Goal: Check status: Check status

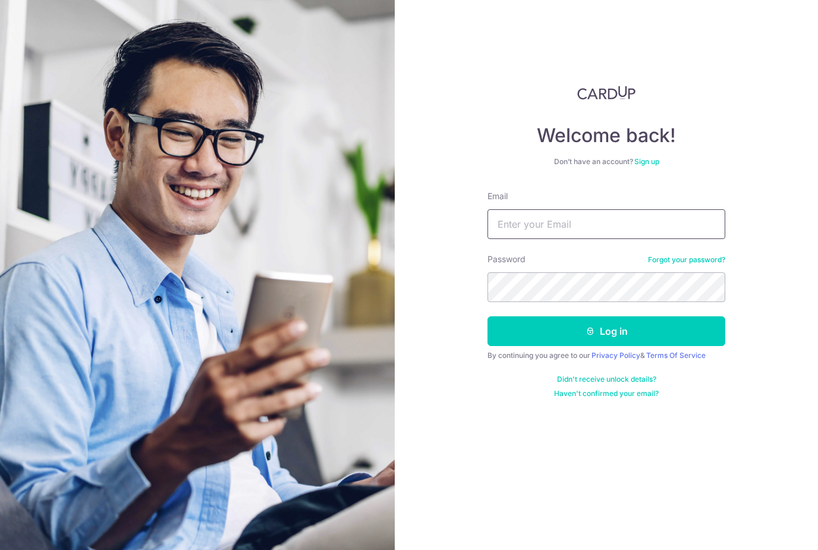
type input "Emilyloke1@gmail.com"
click at [606, 331] on button "Log in" at bounding box center [606, 331] width 238 height 30
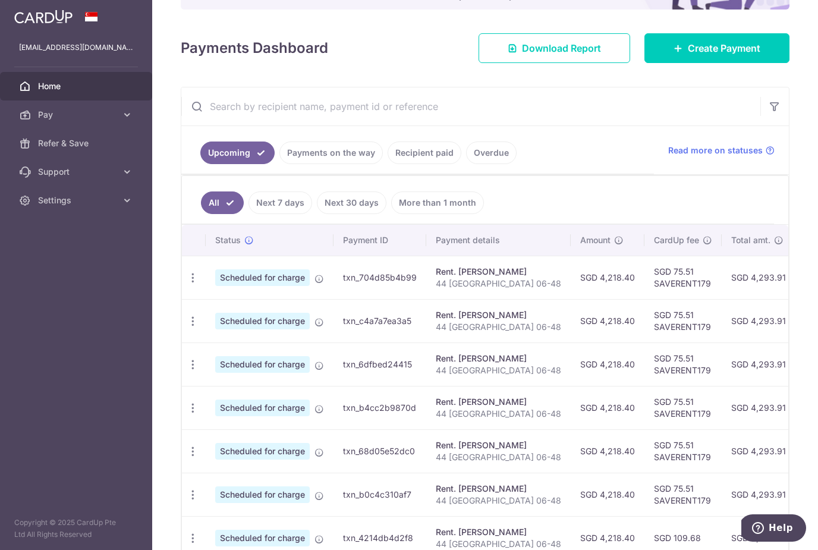
click at [419, 153] on link "Recipient paid" at bounding box center [425, 152] width 74 height 23
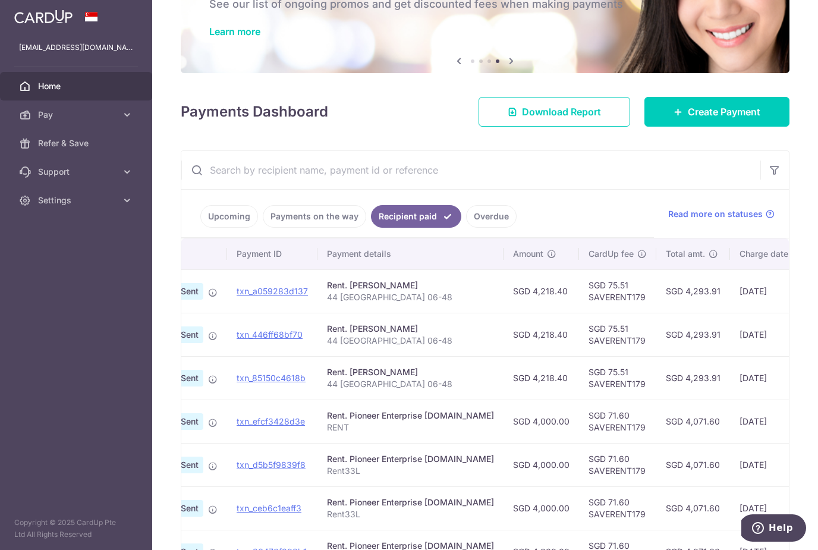
scroll to position [0, 111]
